Goal: Find specific page/section: Find specific page/section

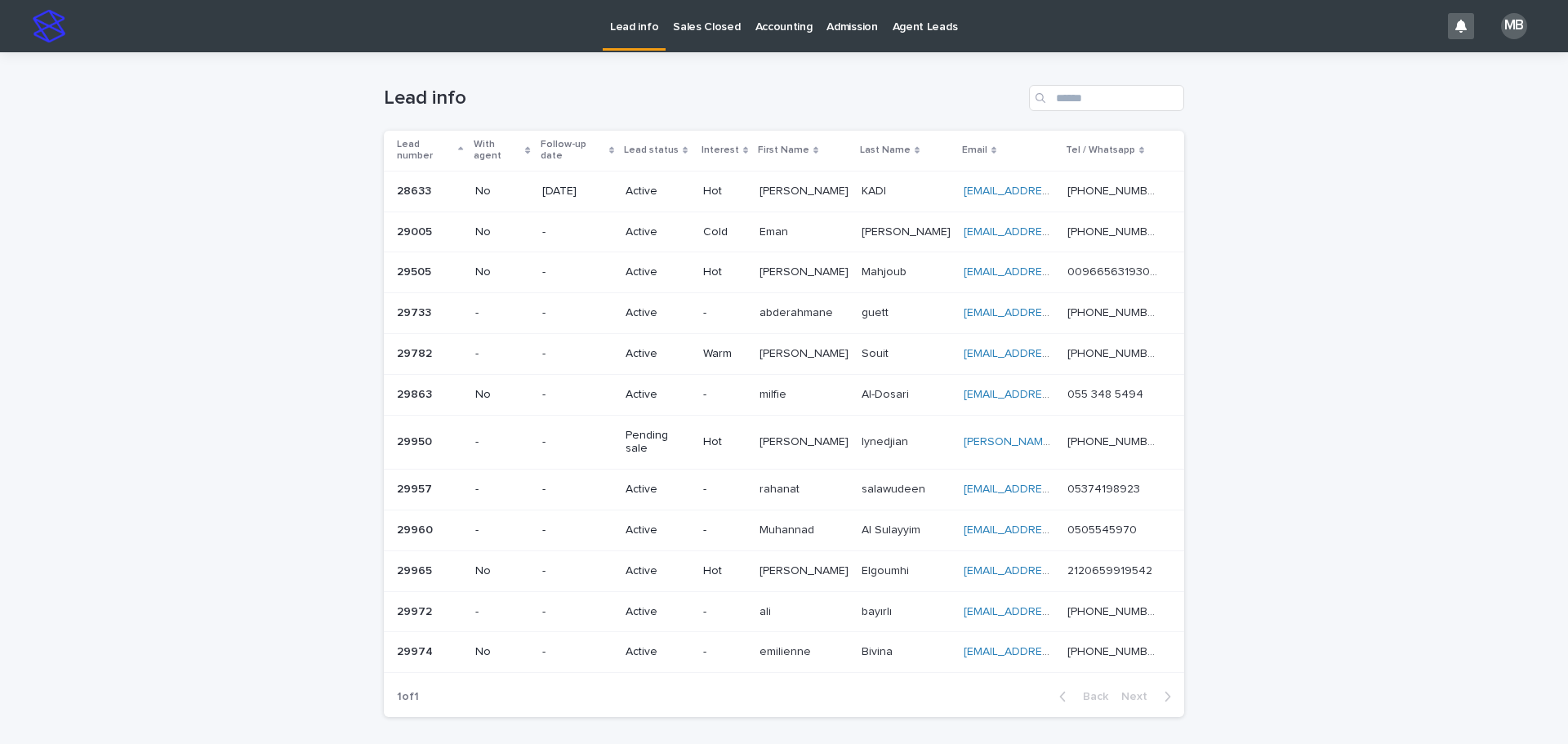
click at [332, 399] on div "Loading... Saving… Loading... Saving… Lead info Lead number With agent Follow-u…" at bounding box center [784, 432] width 1568 height 760
click at [666, 17] on div "Sales Closed" at bounding box center [706, 17] width 82 height 34
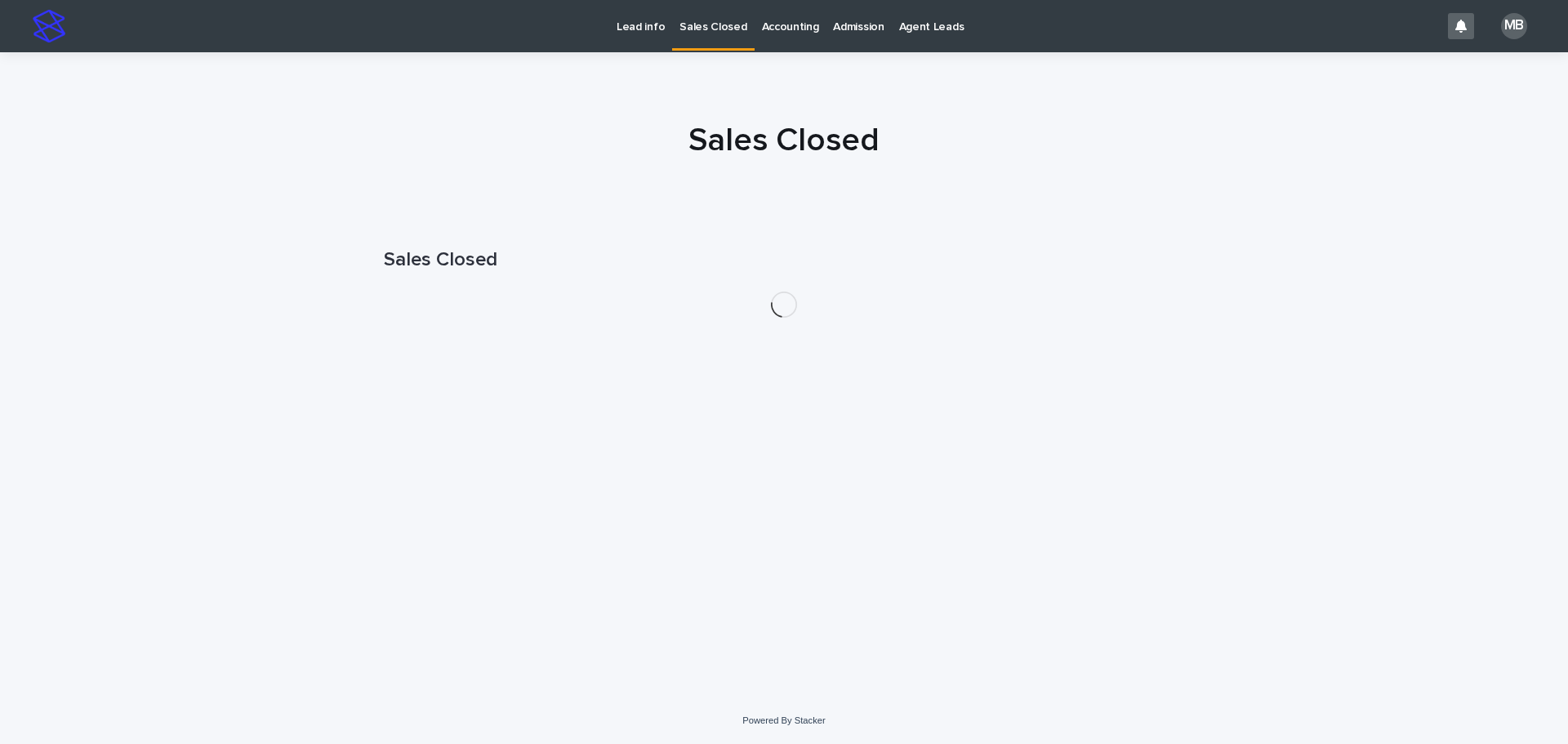
click at [643, 25] on p "Lead info" at bounding box center [641, 17] width 48 height 34
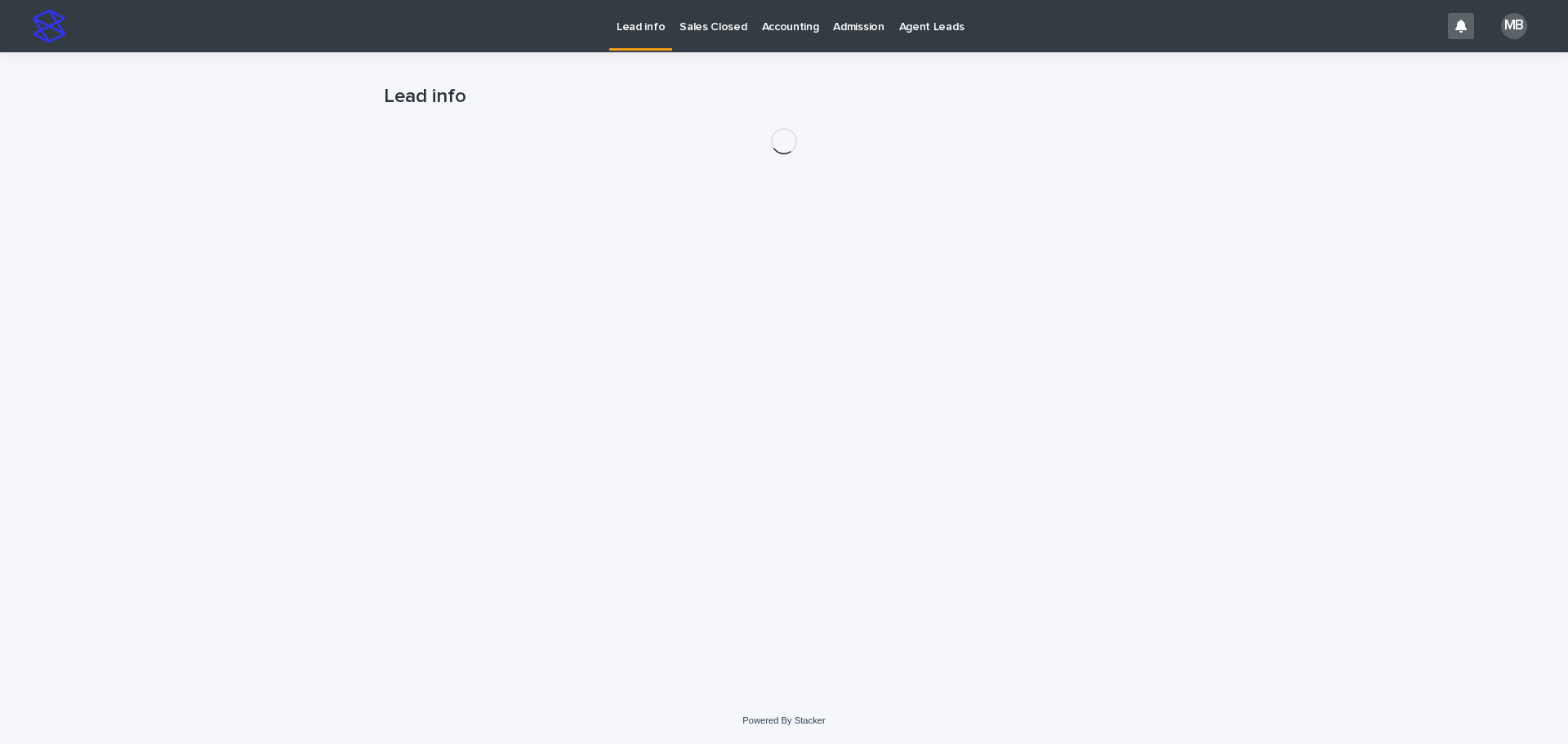
drag, startPoint x: 163, startPoint y: 139, endPoint x: 179, endPoint y: 145, distance: 17.1
click at [163, 138] on div "Loading... Saving… Loading... Saving… Lead info" at bounding box center [784, 375] width 1568 height 645
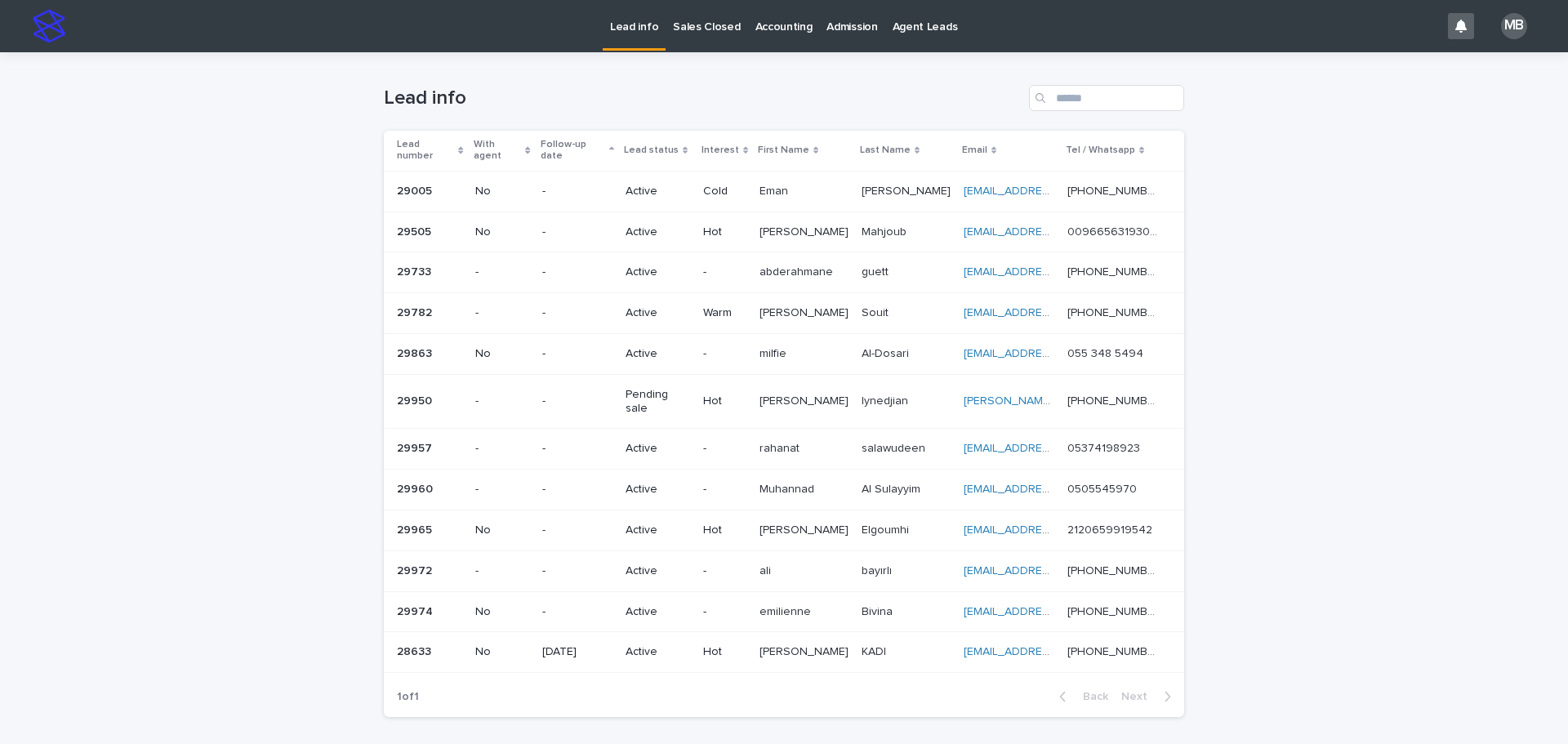
click at [703, 32] on p "Sales Closed" at bounding box center [706, 17] width 67 height 34
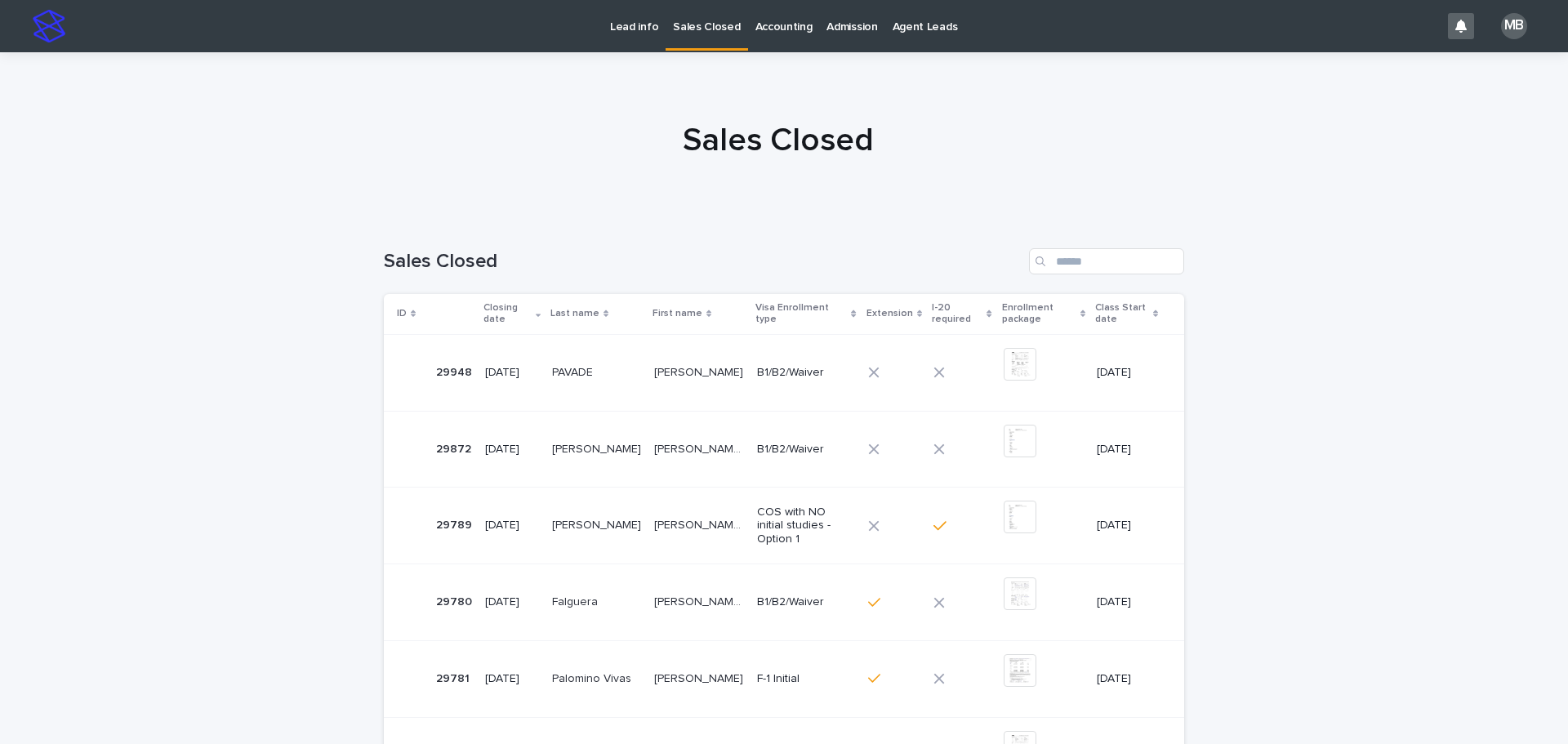
click at [618, 23] on p "Lead info" at bounding box center [634, 17] width 48 height 34
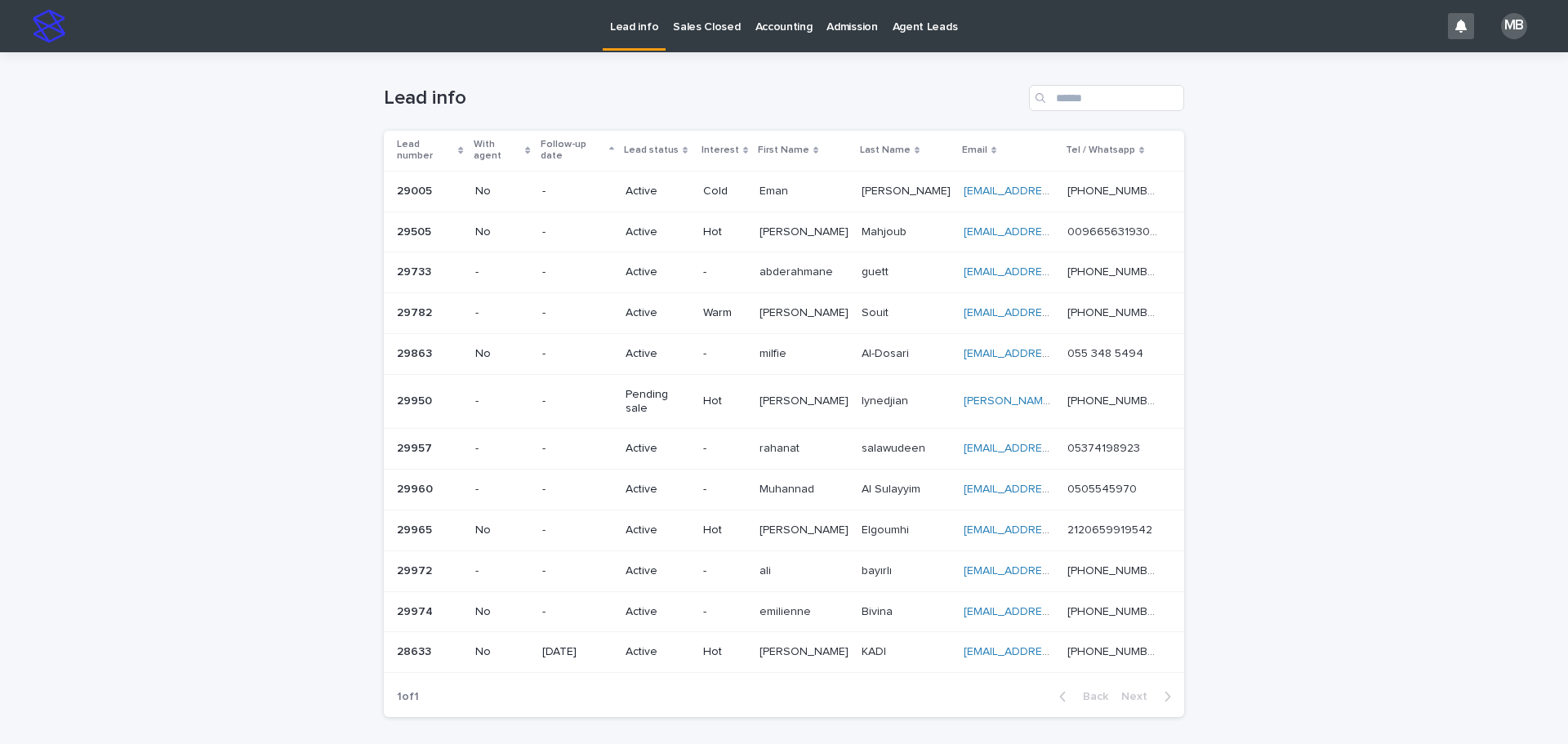
click at [449, 137] on div "Lead number" at bounding box center [430, 150] width 67 height 30
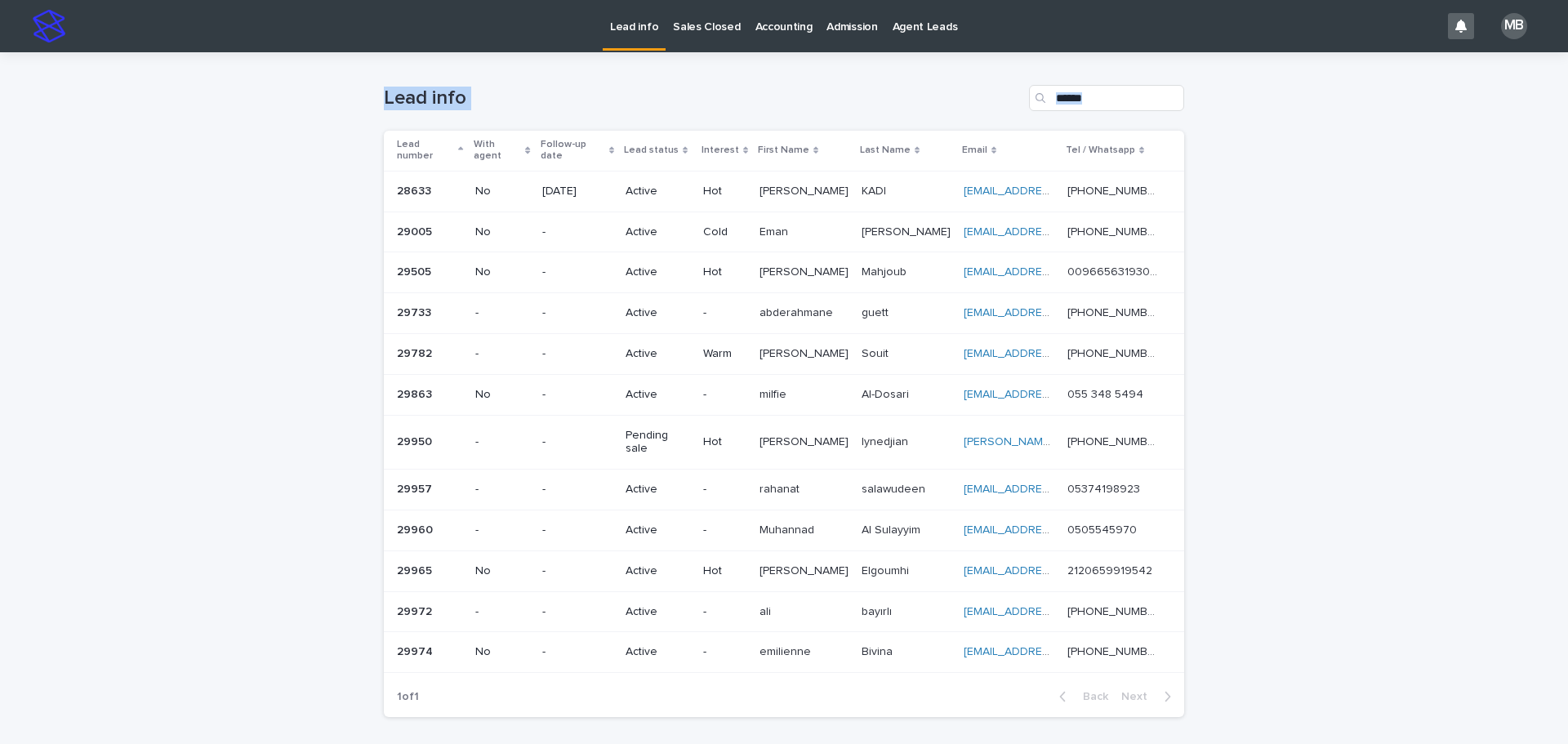
drag, startPoint x: 327, startPoint y: 89, endPoint x: 1394, endPoint y: 440, distance: 1123.2
click at [1394, 440] on div "Loading... Saving… Loading... Saving… Lead info Lead number With agent Follow-u…" at bounding box center [784, 432] width 1568 height 760
click at [1362, 431] on div "Loading... Saving… Loading... Saving… Lead info Lead number With agent Follow-u…" at bounding box center [784, 432] width 1568 height 760
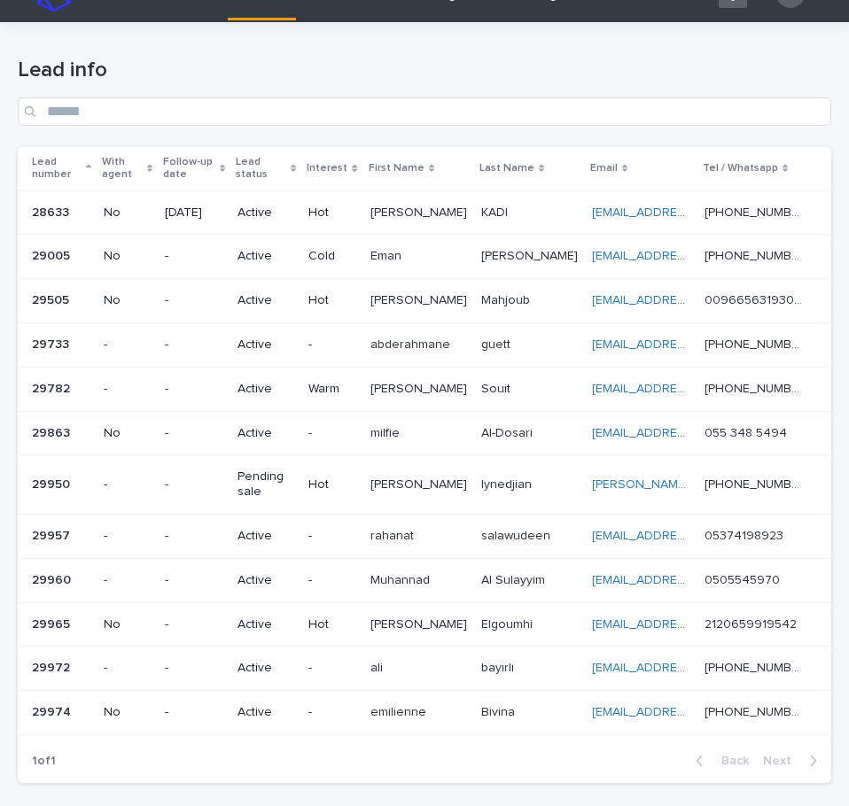
scroll to position [34, 0]
drag, startPoint x: 663, startPoint y: 89, endPoint x: 663, endPoint y: 80, distance: 9.7
click at [663, 89] on div "Lead info" at bounding box center [424, 92] width 813 height 68
click at [663, 71] on h1 "Lead info" at bounding box center [424, 71] width 813 height 26
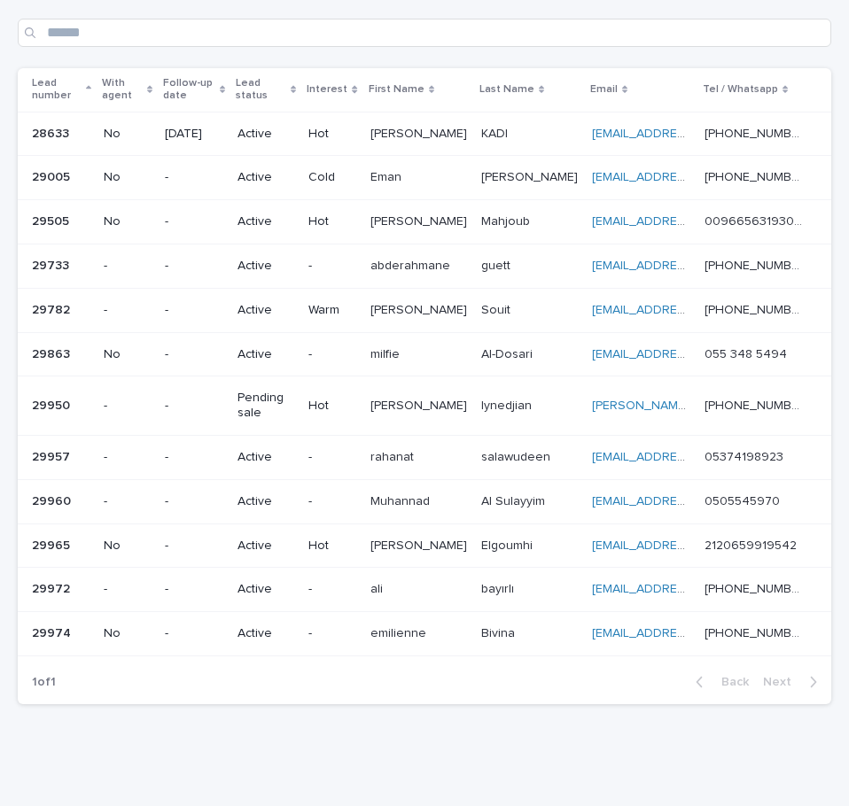
scroll to position [128, 0]
